Goal: Transaction & Acquisition: Purchase product/service

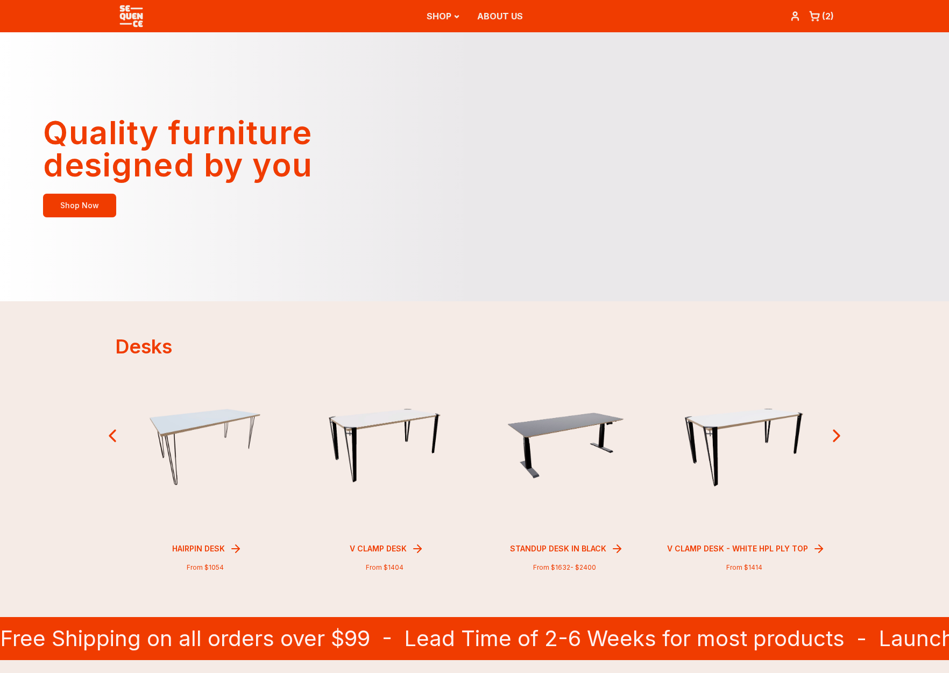
scroll to position [307, 0]
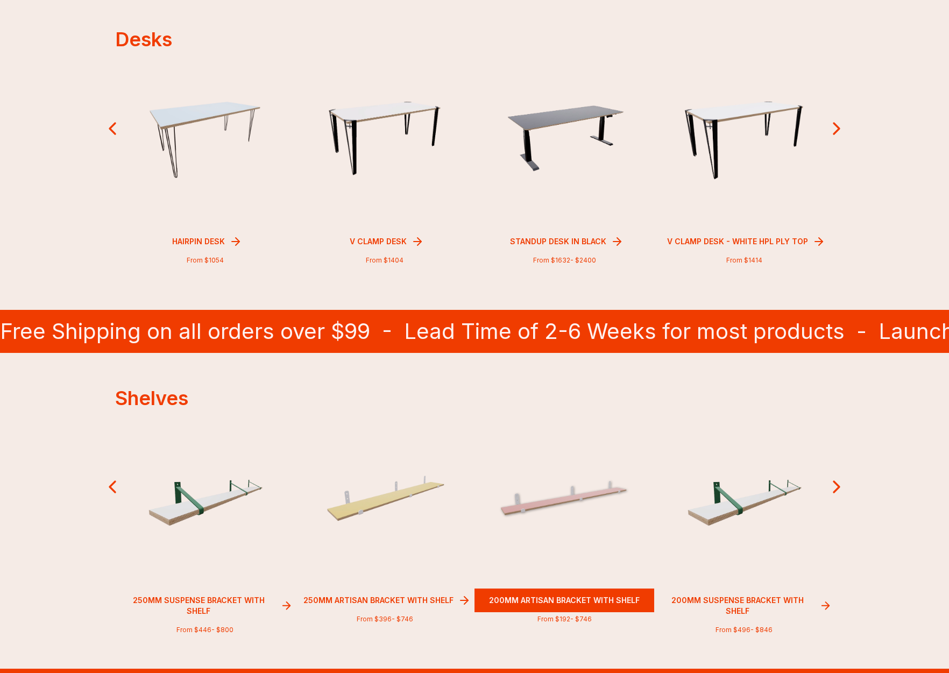
click at [573, 479] on img at bounding box center [564, 498] width 128 height 41
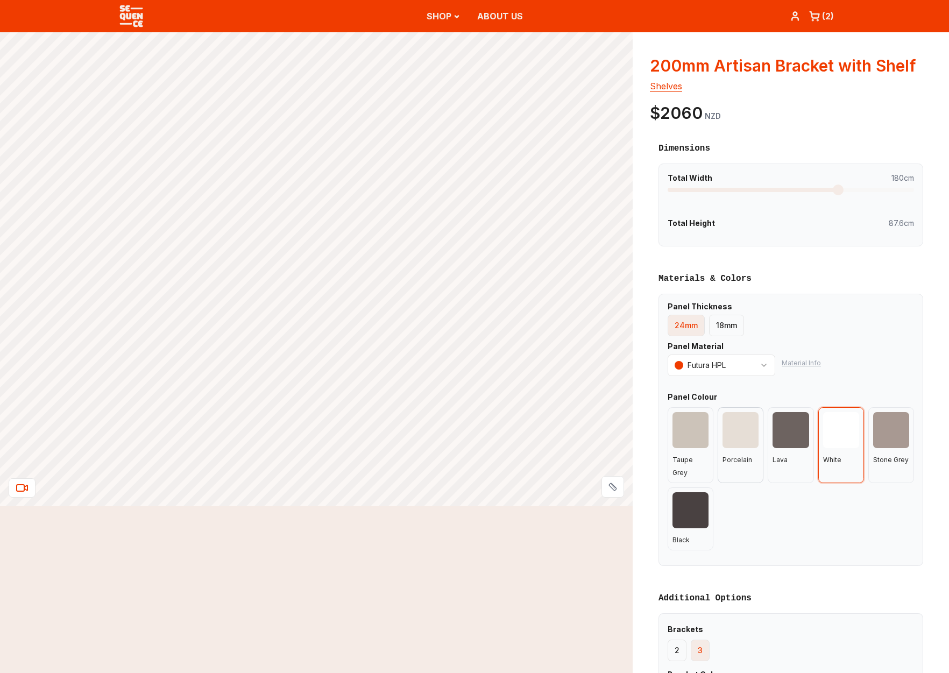
click at [738, 434] on div at bounding box center [741, 430] width 36 height 36
click at [786, 434] on div at bounding box center [791, 430] width 36 height 36
click at [707, 492] on div at bounding box center [691, 510] width 36 height 36
click at [752, 193] on span at bounding box center [754, 190] width 11 height 11
